Goal: Use online tool/utility: Use online tool/utility

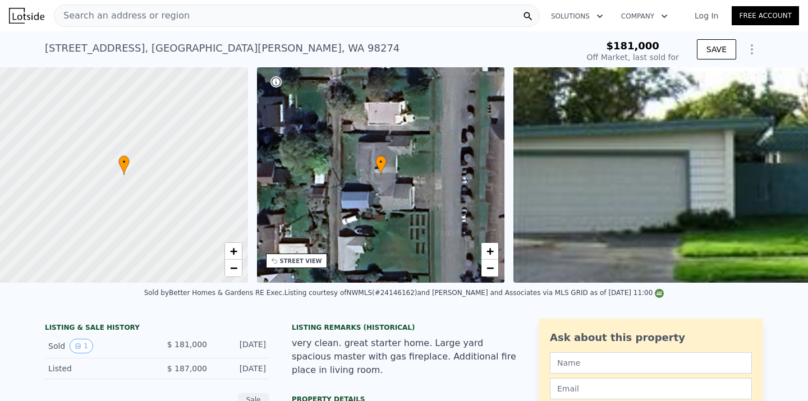
click at [186, 28] on div "Search an address or region Solutions Company Open main menu Log In Free Account" at bounding box center [404, 15] width 790 height 27
click at [186, 24] on div "Search an address or region" at bounding box center [297, 15] width 486 height 22
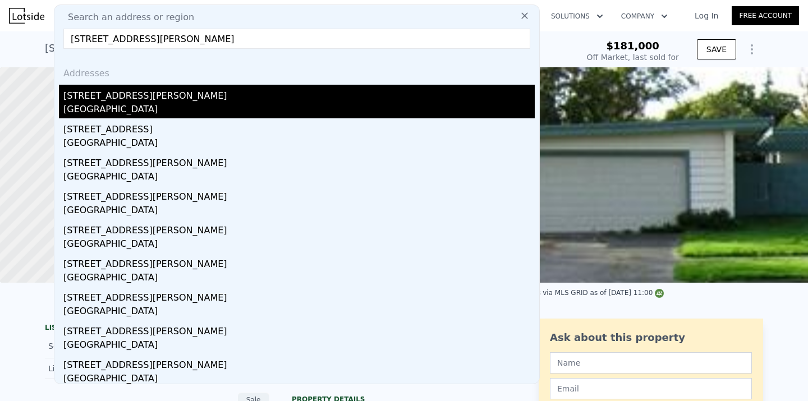
type input "[STREET_ADDRESS][PERSON_NAME]"
click at [205, 95] on div "[STREET_ADDRESS][PERSON_NAME]" at bounding box center [298, 94] width 471 height 18
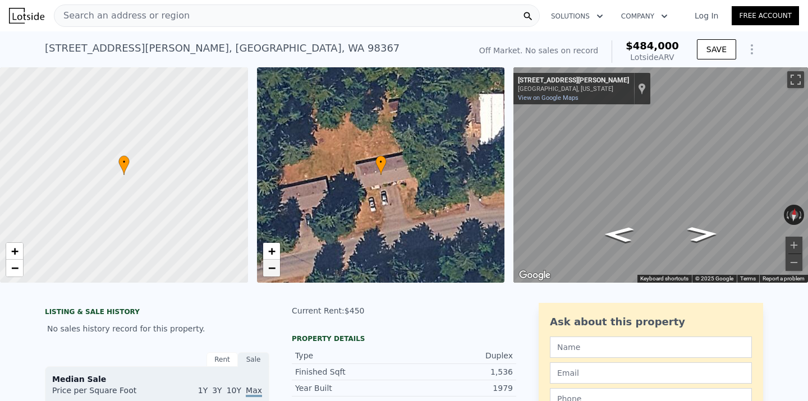
click at [272, 270] on span "−" at bounding box center [271, 268] width 7 height 14
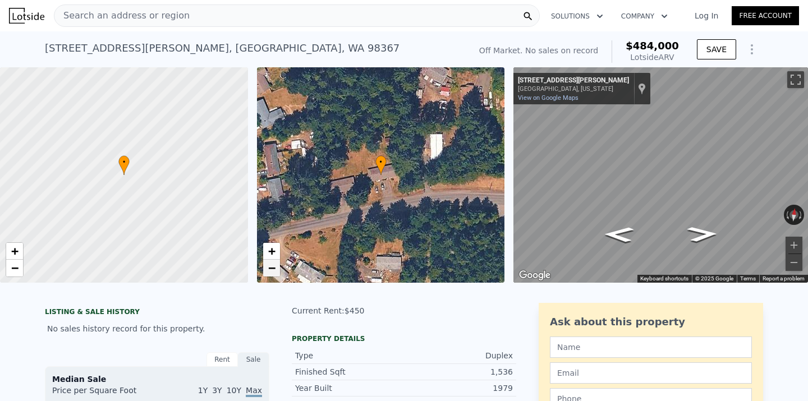
click at [263, 266] on link "−" at bounding box center [271, 268] width 17 height 17
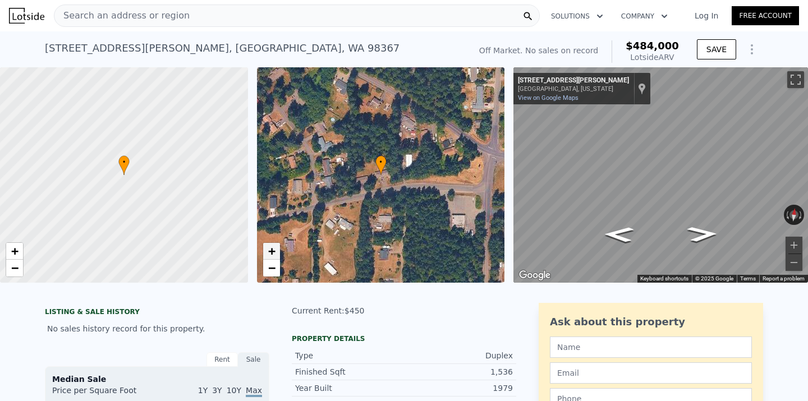
click at [272, 256] on span "+" at bounding box center [271, 251] width 7 height 14
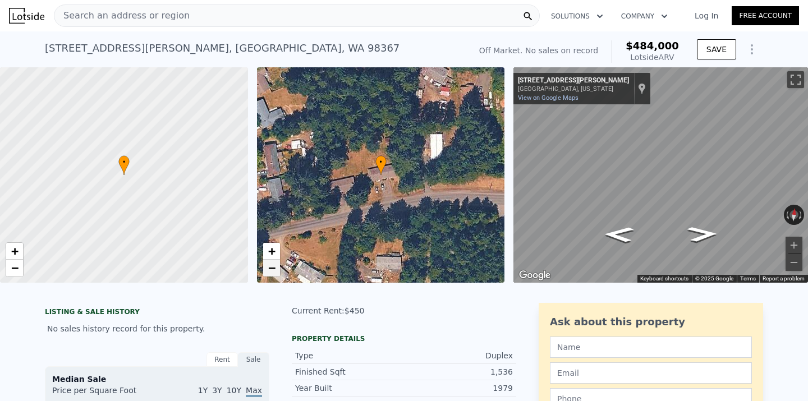
click at [269, 273] on span "−" at bounding box center [271, 268] width 7 height 14
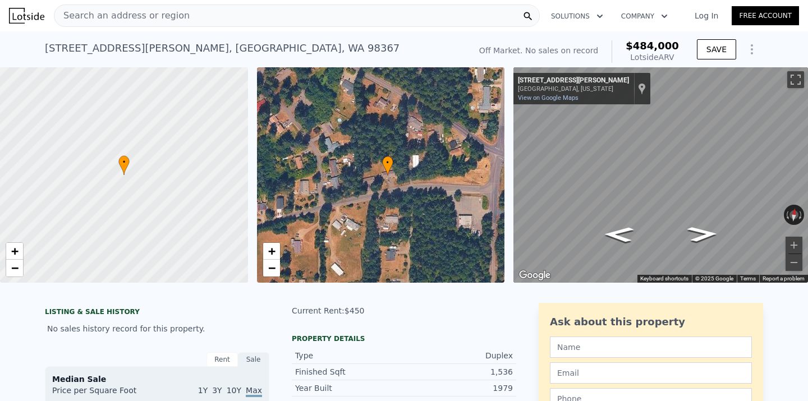
drag, startPoint x: 334, startPoint y: 242, endPoint x: 341, endPoint y: 242, distance: 7.3
click at [341, 242] on div "• + −" at bounding box center [381, 174] width 248 height 215
click at [267, 266] on link "−" at bounding box center [271, 268] width 17 height 17
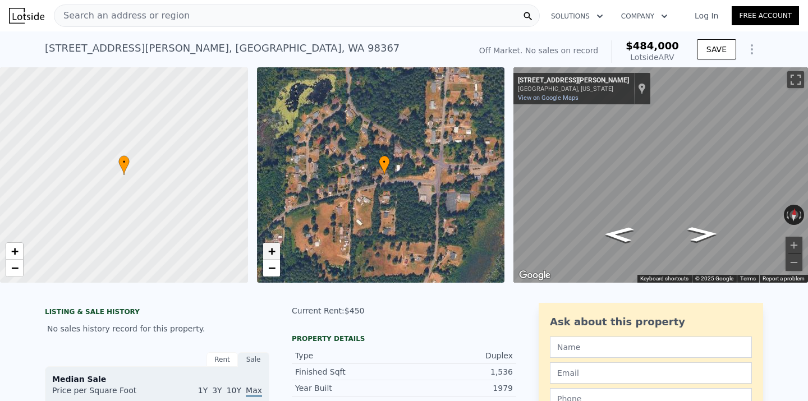
click at [275, 250] on span "+" at bounding box center [271, 251] width 7 height 14
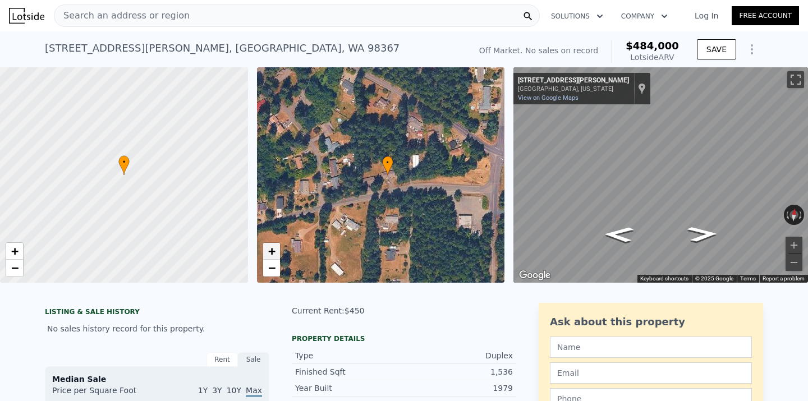
click at [275, 250] on span "+" at bounding box center [271, 251] width 7 height 14
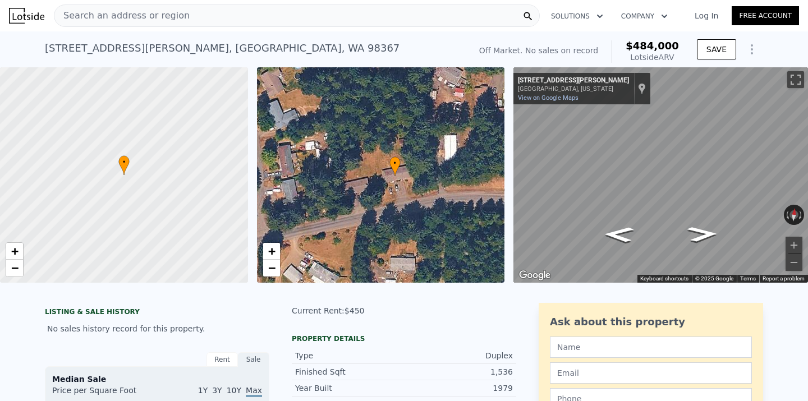
drag, startPoint x: 215, startPoint y: 221, endPoint x: 163, endPoint y: 221, distance: 52.2
click at [163, 221] on div at bounding box center [123, 175] width 297 height 259
click at [16, 267] on span "−" at bounding box center [14, 268] width 7 height 14
click at [18, 255] on span "+" at bounding box center [14, 251] width 7 height 14
click at [13, 266] on span "−" at bounding box center [14, 268] width 7 height 14
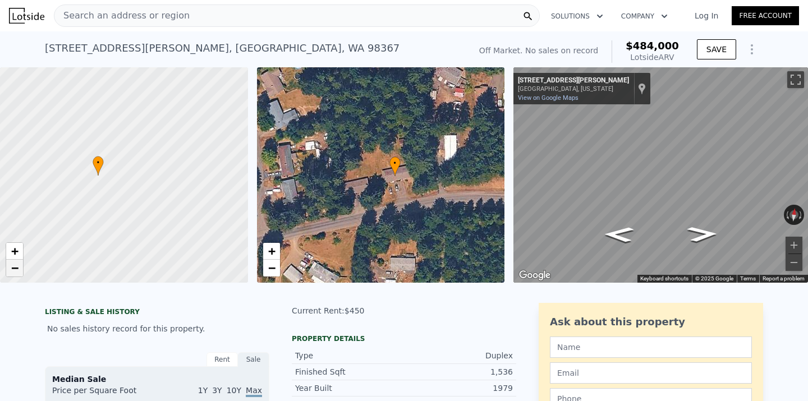
click at [20, 268] on link "−" at bounding box center [14, 268] width 17 height 17
click at [21, 251] on link "+" at bounding box center [14, 251] width 17 height 17
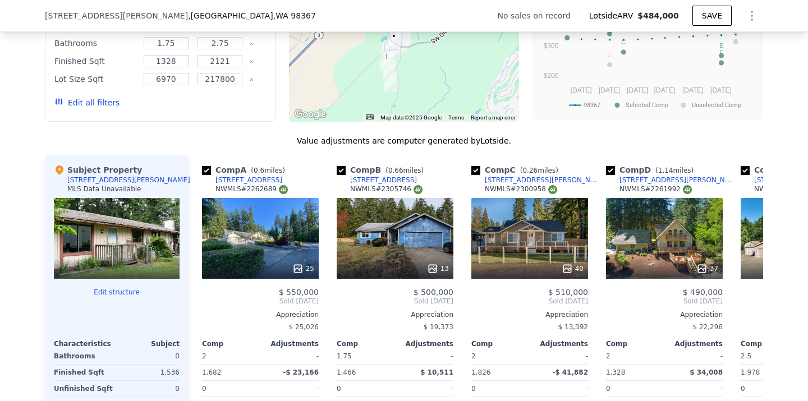
scroll to position [1045, 0]
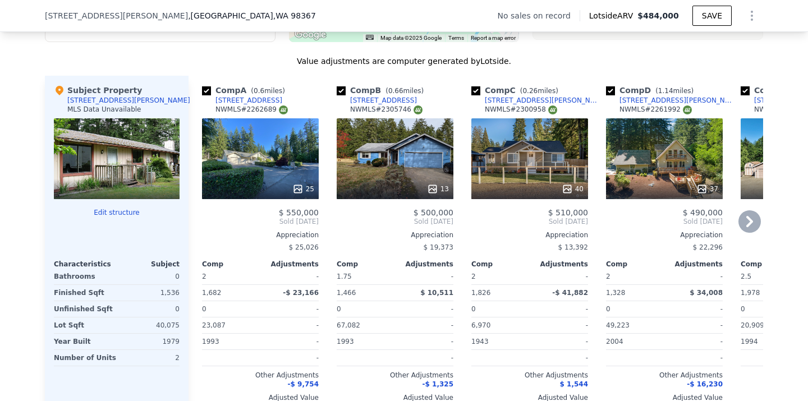
click at [747, 221] on icon at bounding box center [749, 221] width 22 height 22
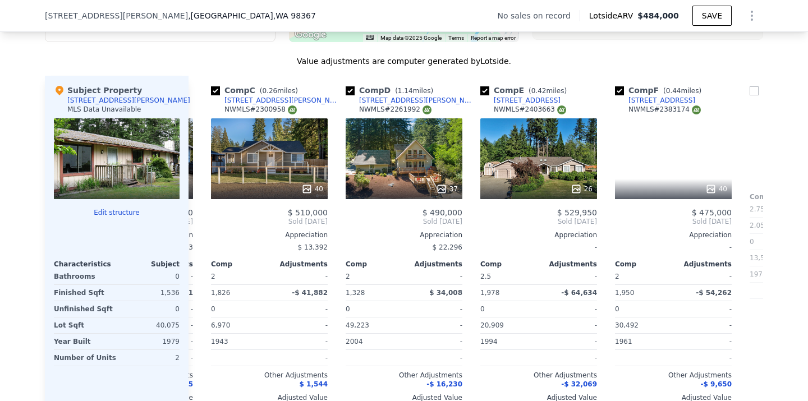
scroll to position [0, 269]
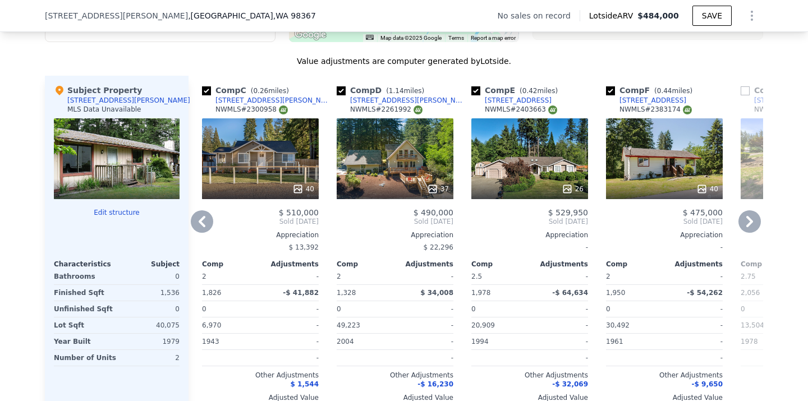
click at [747, 221] on icon at bounding box center [749, 221] width 22 height 22
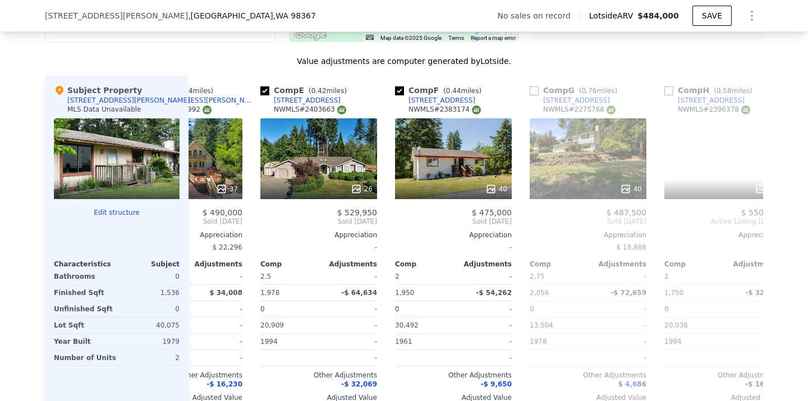
scroll to position [0, 539]
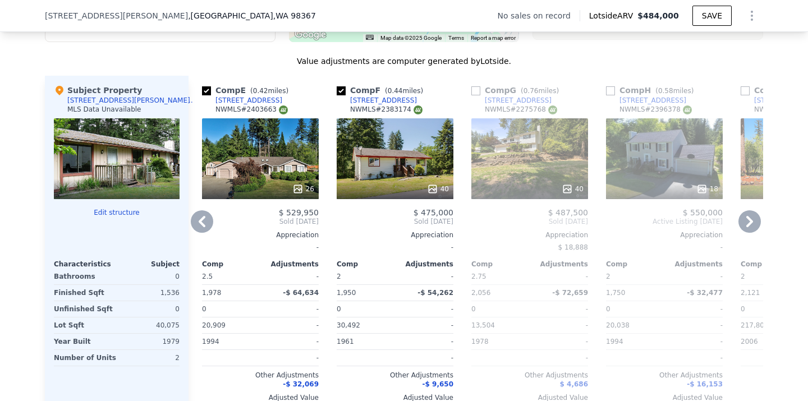
click at [747, 221] on icon at bounding box center [749, 221] width 22 height 22
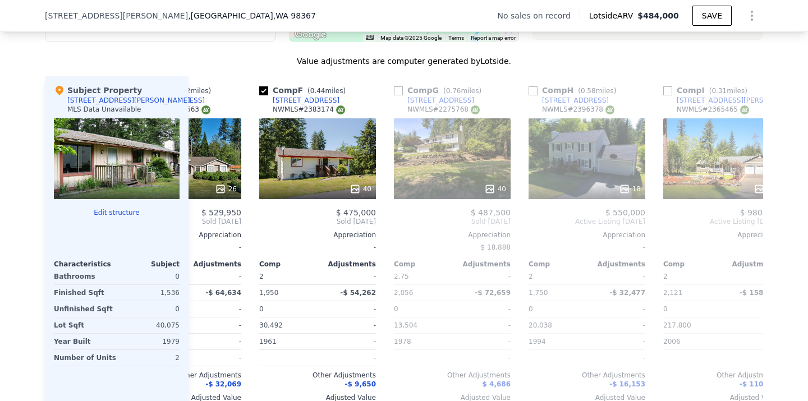
scroll to position [0, 664]
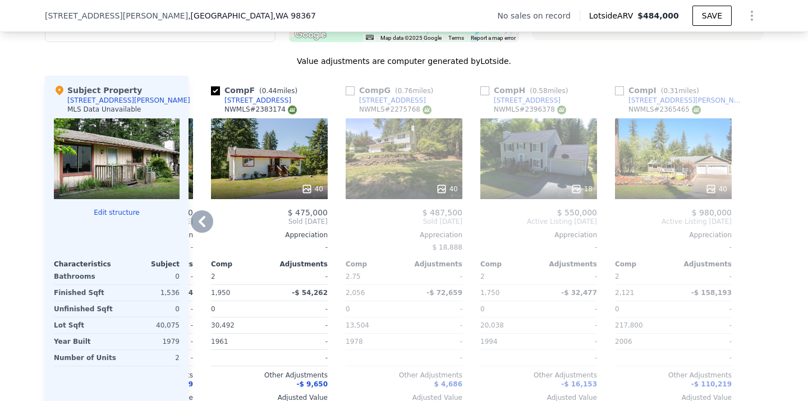
click at [195, 226] on icon at bounding box center [202, 221] width 22 height 22
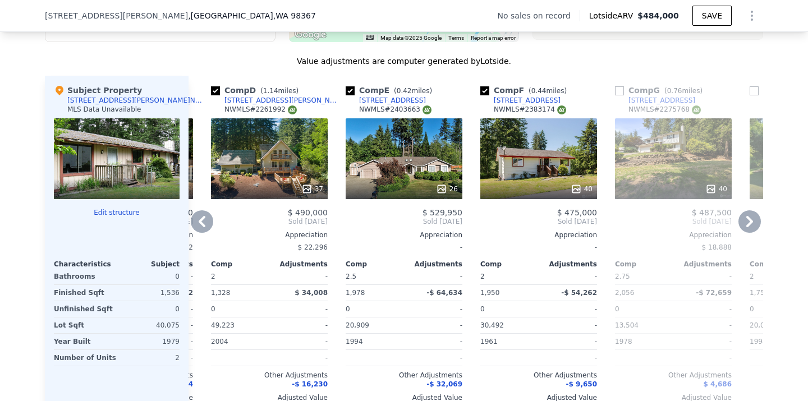
click at [211, 218] on icon at bounding box center [202, 221] width 22 height 22
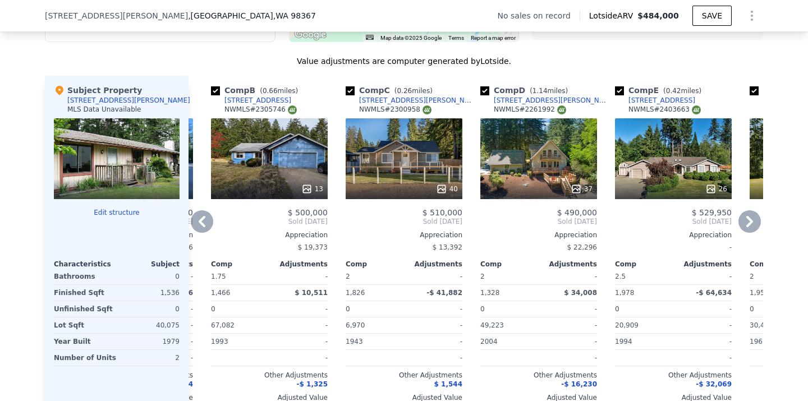
click at [206, 219] on icon at bounding box center [202, 221] width 22 height 22
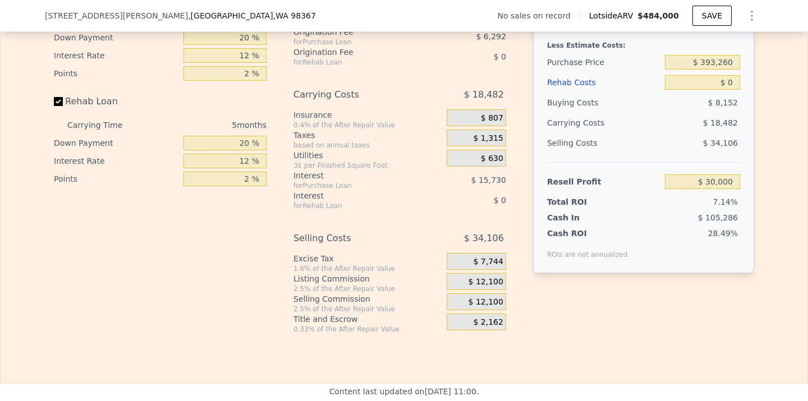
scroll to position [1541, 0]
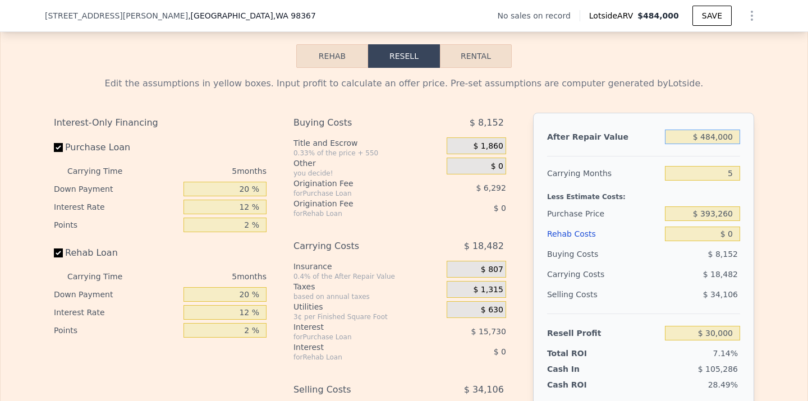
click at [714, 139] on input "$ 484,000" at bounding box center [702, 137] width 75 height 15
type input "$ 48,000"
type input "-$ 375,045"
type input "$ 4,000"
type input "-$ 415,921"
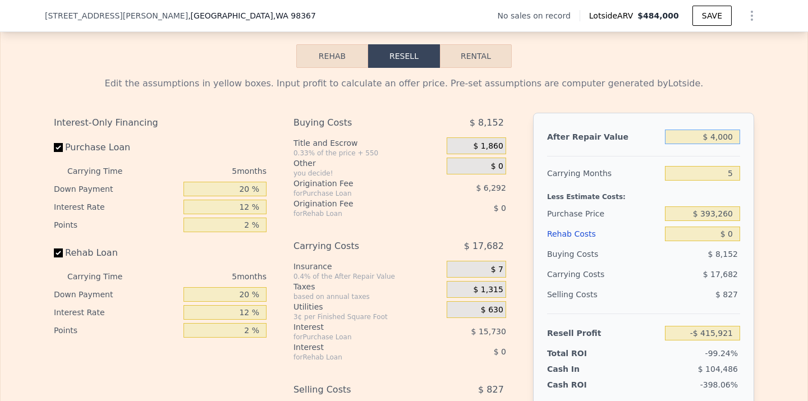
type input "$ 000"
type input "-$ 419,637"
type input "$ 5,000"
type input "-$ 414,992"
type input "$ 50,000"
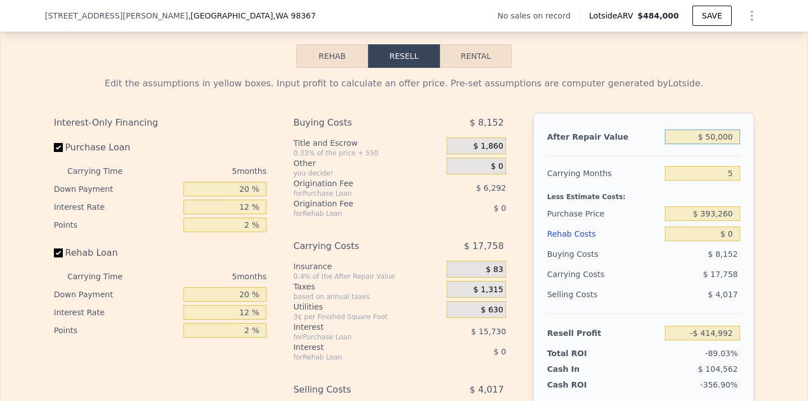
type input "-$ 373,187"
type input "$ 5,000"
type input "-$ 414,992"
type input "$ 550,000"
type input "$ 91,314"
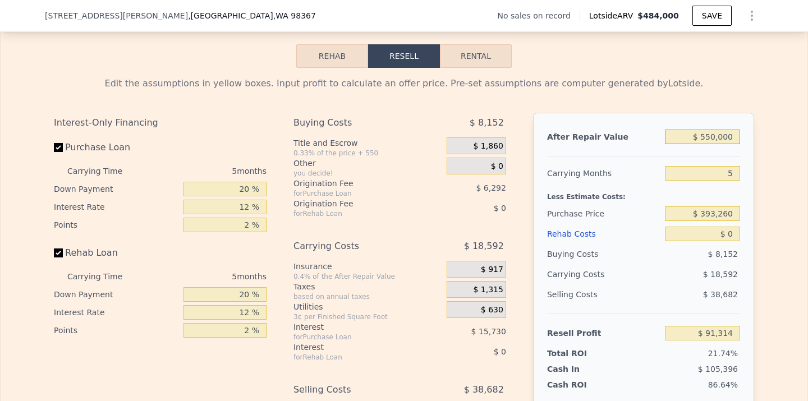
type input "$ 550,000"
click at [714, 214] on input "$ 393,260" at bounding box center [702, 213] width 75 height 15
click at [734, 214] on input "$ 450,260" at bounding box center [702, 213] width 75 height 15
type input "$ 450,000"
click at [731, 236] on input "$ 0" at bounding box center [702, 234] width 75 height 15
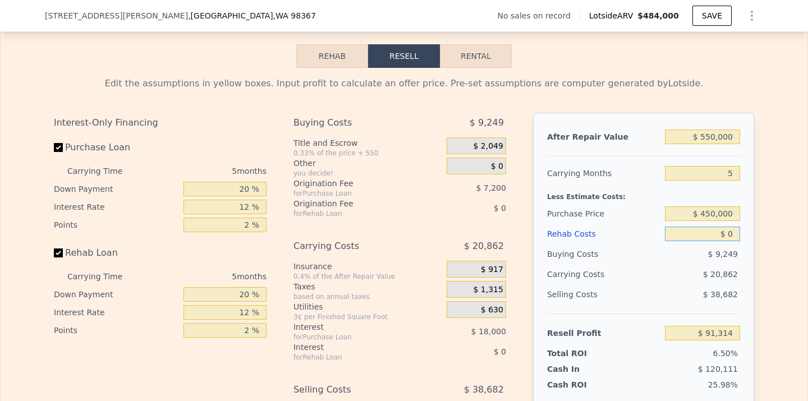
type input "$ 31,207"
type input "$ 25"
type input "$ 31,182"
type input "$ 250"
type input "$ 30,943"
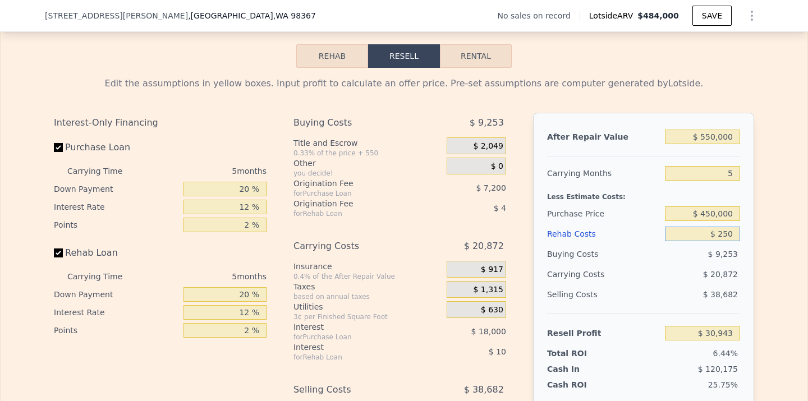
type input "$ 2,500"
type input "$ 28,567"
type input "$ 25,000"
type input "$ 4,807"
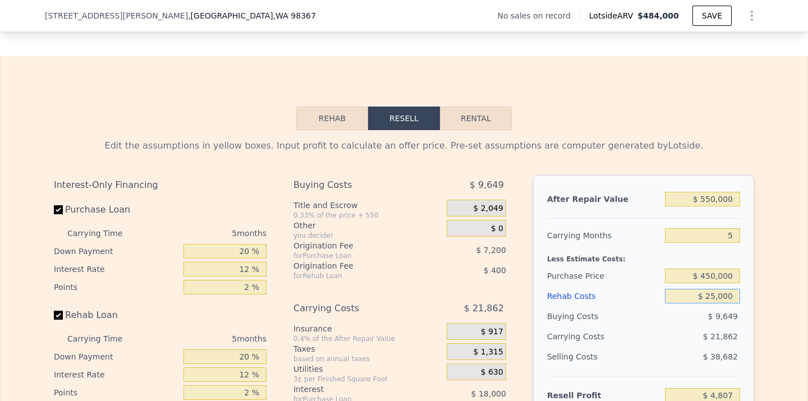
scroll to position [1469, 0]
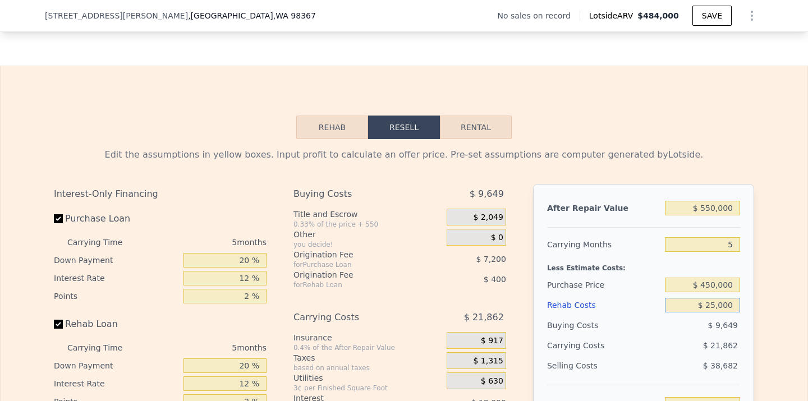
click at [498, 127] on button "Rental" at bounding box center [476, 128] width 72 height 24
select select "30"
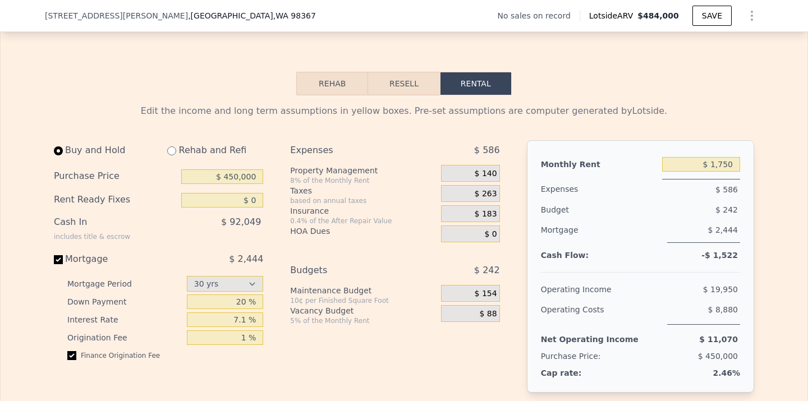
scroll to position [1516, 0]
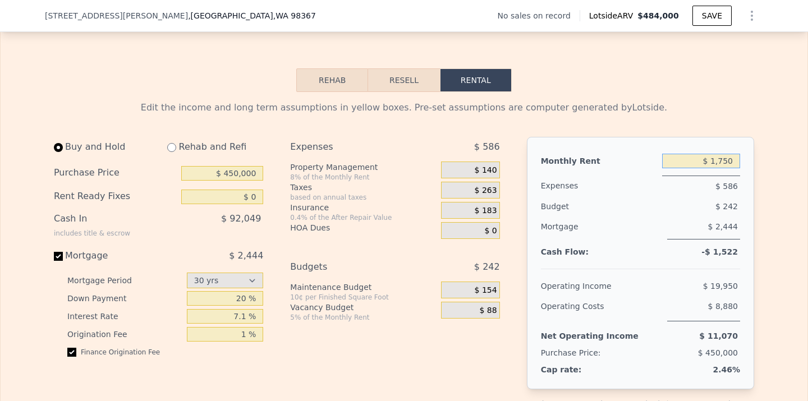
click at [712, 162] on input "$ 1,750" at bounding box center [701, 161] width 78 height 15
click at [725, 159] on input "$ 1,750" at bounding box center [701, 161] width 78 height 15
click at [260, 195] on input "$ 0" at bounding box center [222, 197] width 82 height 15
click at [722, 162] on input "$ 1,750" at bounding box center [701, 161] width 78 height 15
type input "$ 5"
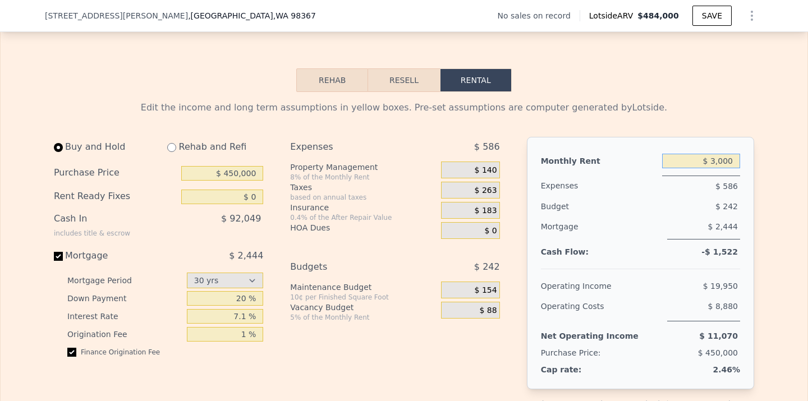
type input "$ 3,000"
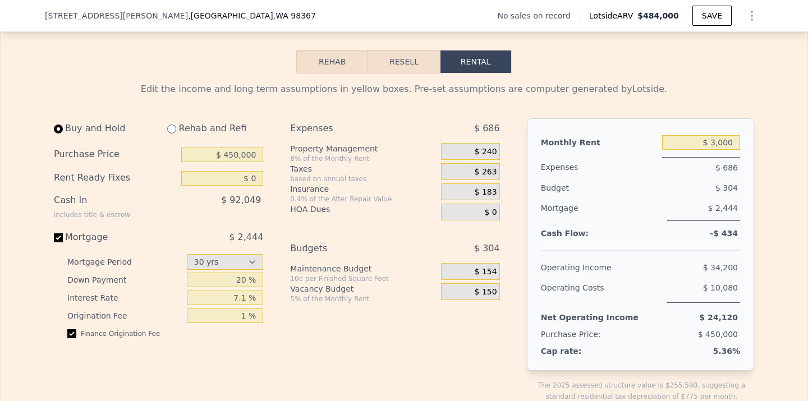
scroll to position [1537, 0]
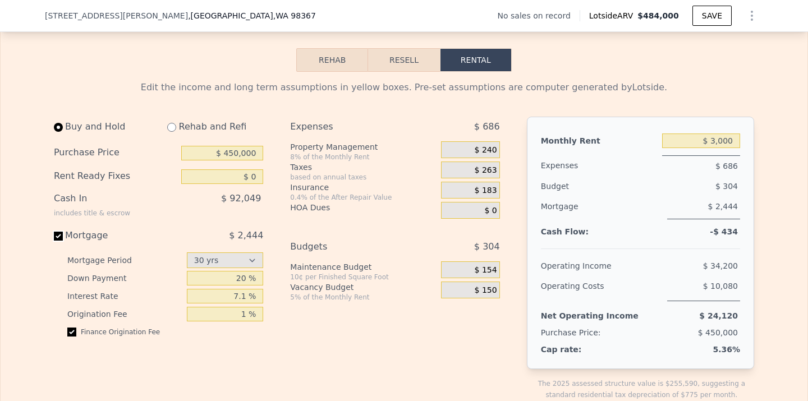
click at [59, 238] on input "Mortgage $ 2,444" at bounding box center [58, 236] width 9 height 9
checkbox input "false"
type input "$ 25,000"
type input "$ 2,100"
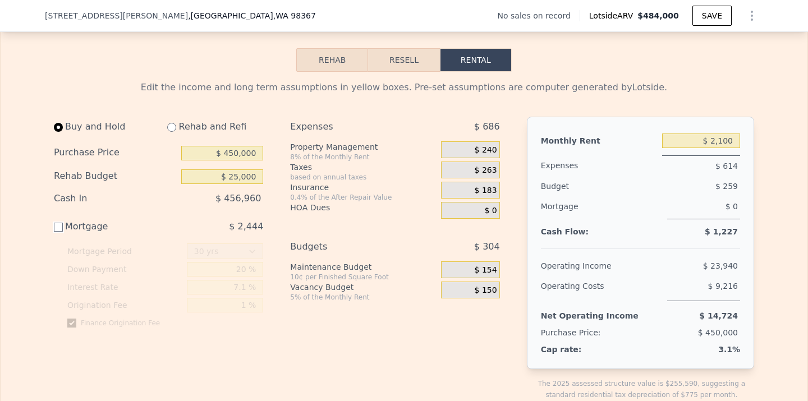
click at [60, 229] on input "Mortgage $ 2,444" at bounding box center [58, 227] width 9 height 9
checkbox input "true"
type input "$ 0"
type input "$ 3,000"
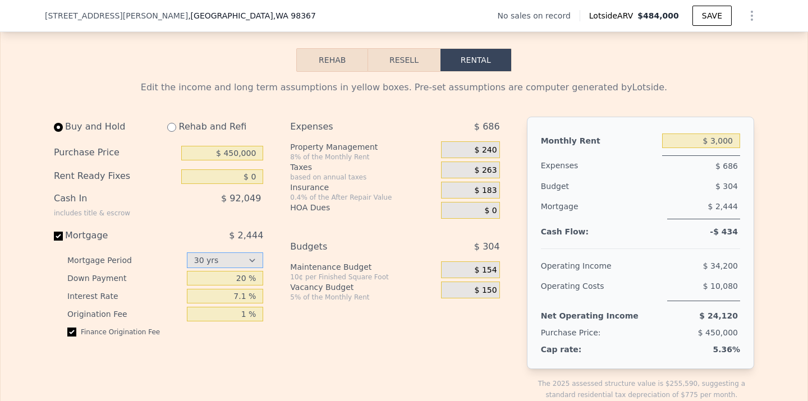
click at [222, 264] on select "15 yrs 30 yrs" at bounding box center [225, 260] width 77 height 16
click at [293, 299] on div "5% of the Monthly Rent" at bounding box center [363, 297] width 146 height 9
click at [249, 259] on select "15 yrs 30 yrs" at bounding box center [225, 260] width 77 height 16
select select "30"
click at [414, 240] on div "Budgets $ 304" at bounding box center [394, 249] width 209 height 25
